Goal: Use online tool/utility: Use online tool/utility

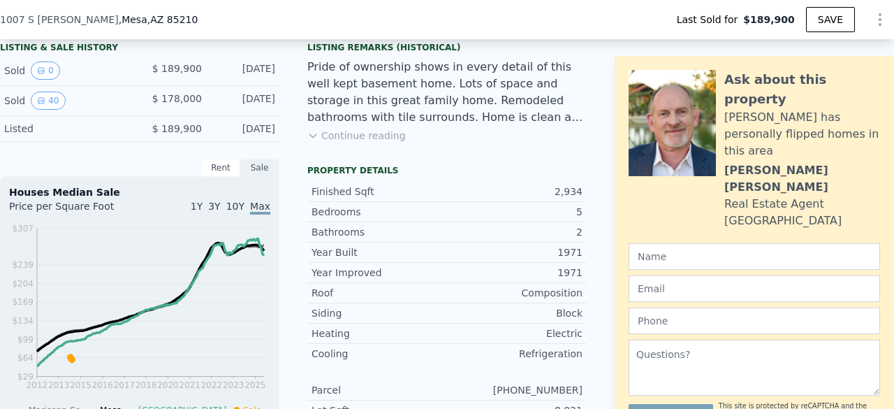
scroll to position [338, 0]
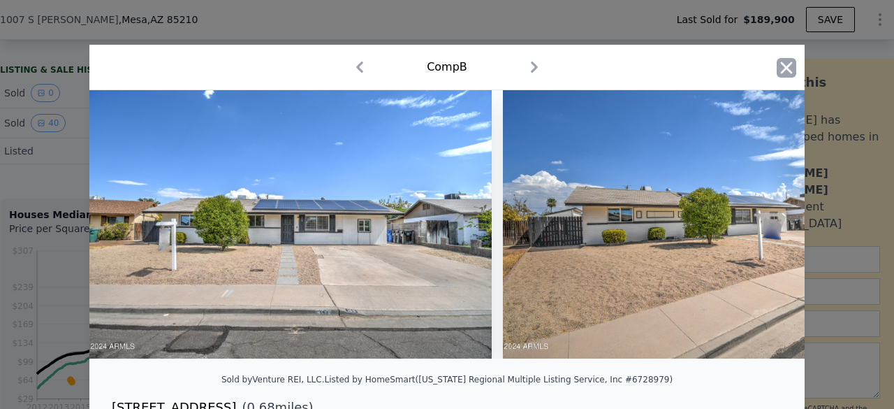
click at [787, 76] on icon "button" at bounding box center [787, 68] width 20 height 20
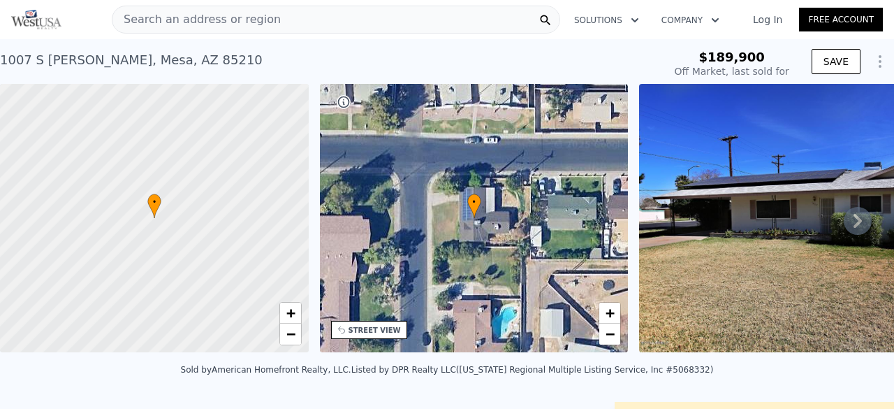
click at [238, 24] on span "Search an address or region" at bounding box center [196, 19] width 168 height 17
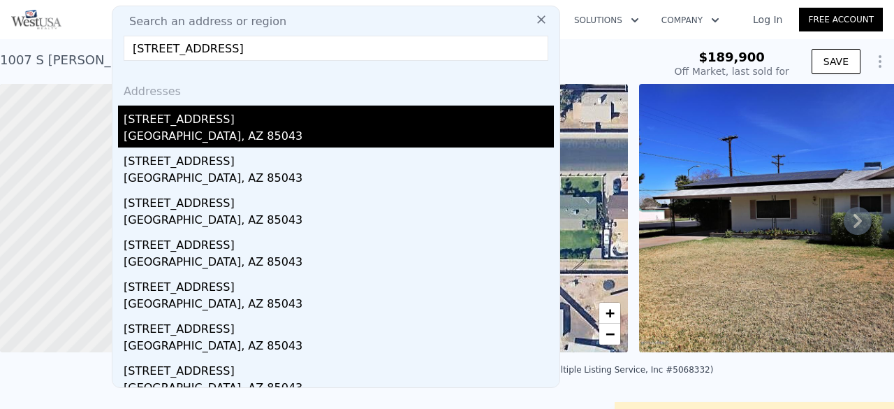
type input "[STREET_ADDRESS]"
click at [191, 124] on div "[STREET_ADDRESS]" at bounding box center [339, 116] width 430 height 22
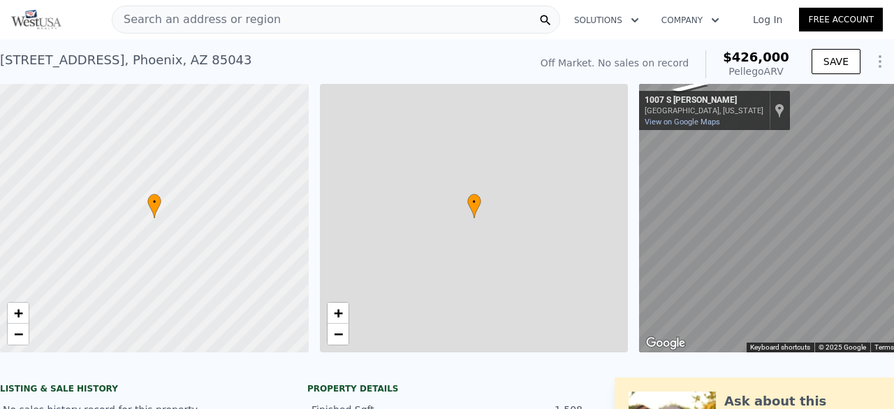
type input "3"
type input "5"
type input "1"
type input "2"
type input "1131"
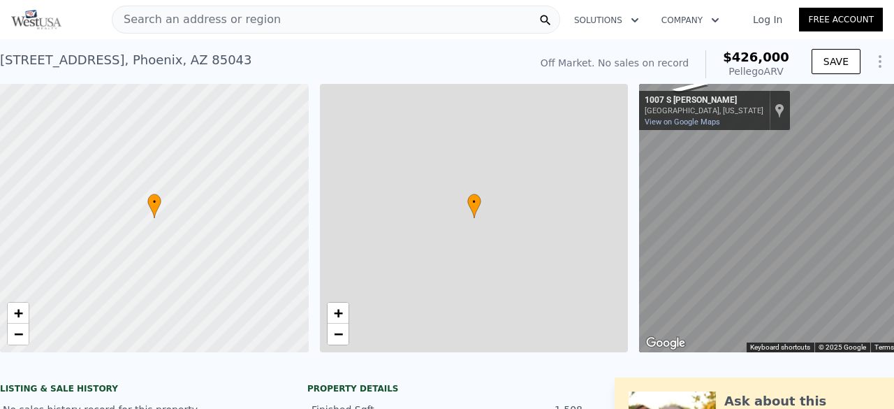
type input "1660"
type input "6207"
type input "7823"
type input "$ 426,000"
type input "4"
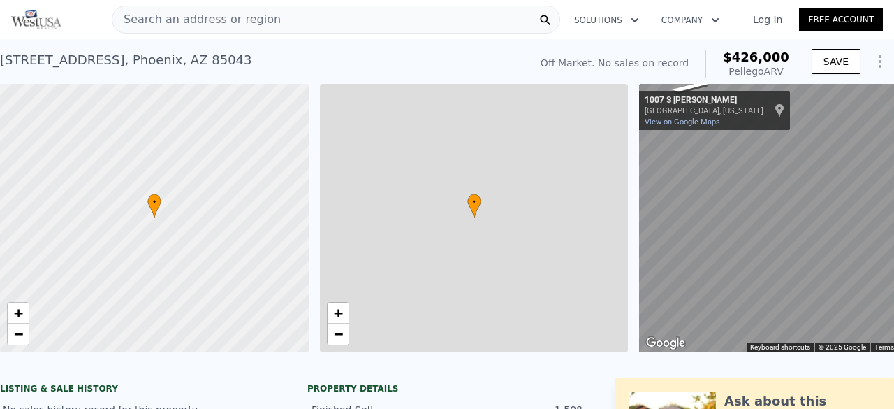
type input "$ 30,000"
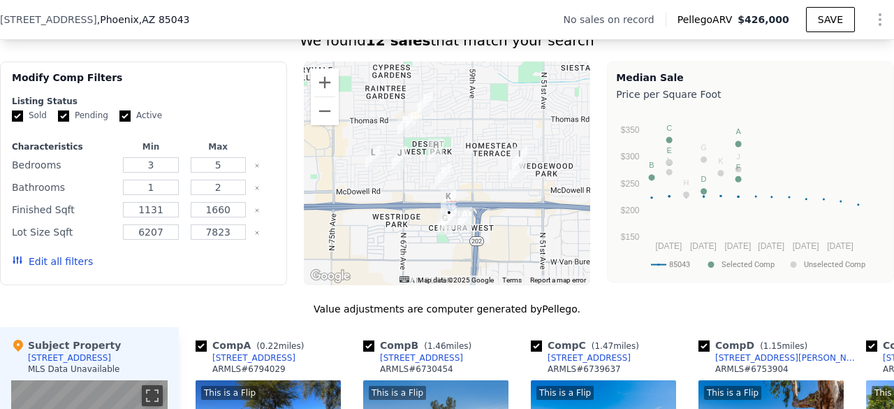
scroll to position [1126, 0]
